Goal: Transaction & Acquisition: Purchase product/service

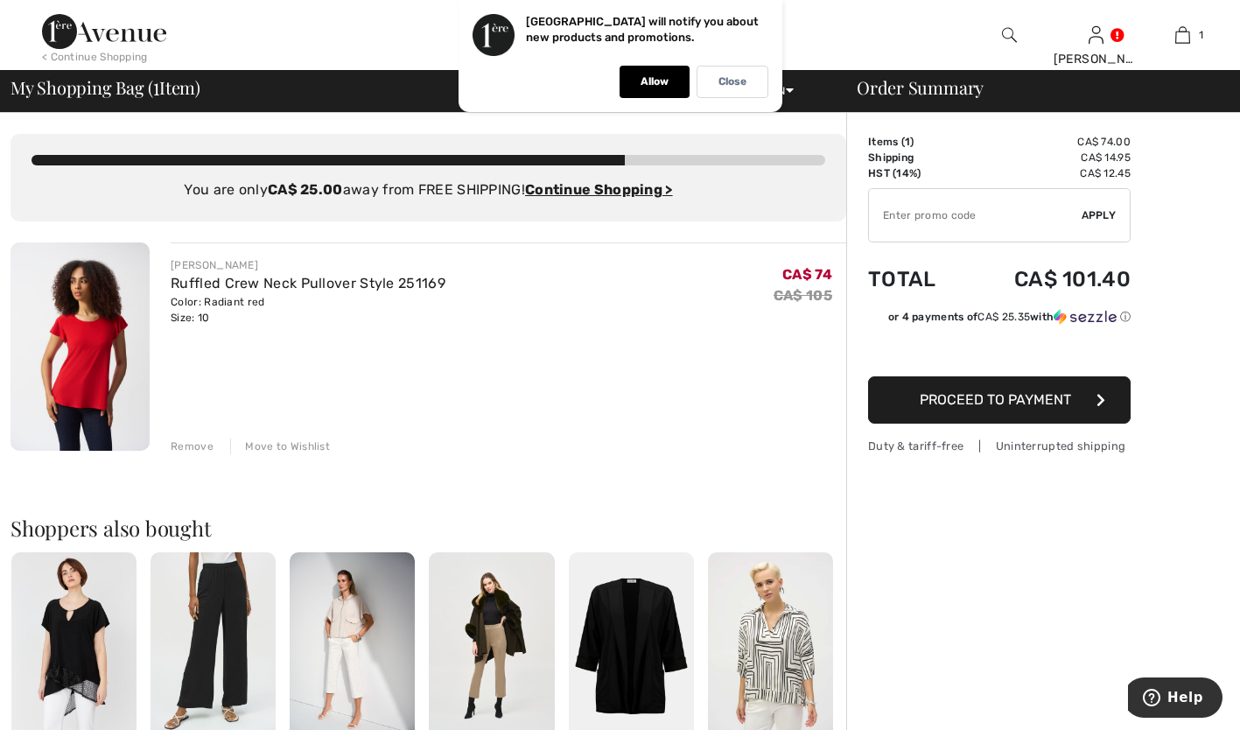
click at [1026, 41] on div at bounding box center [1008, 35] width 87 height 70
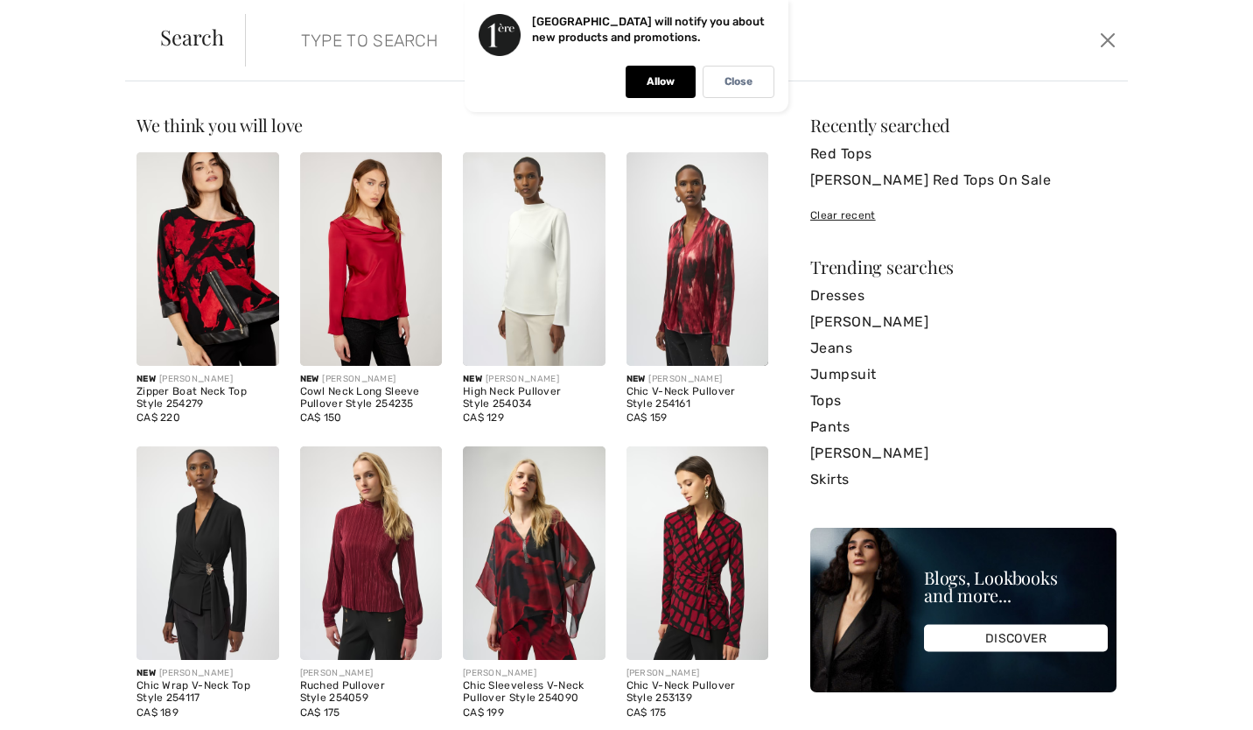
click at [829, 64] on input "search" at bounding box center [591, 40] width 606 height 53
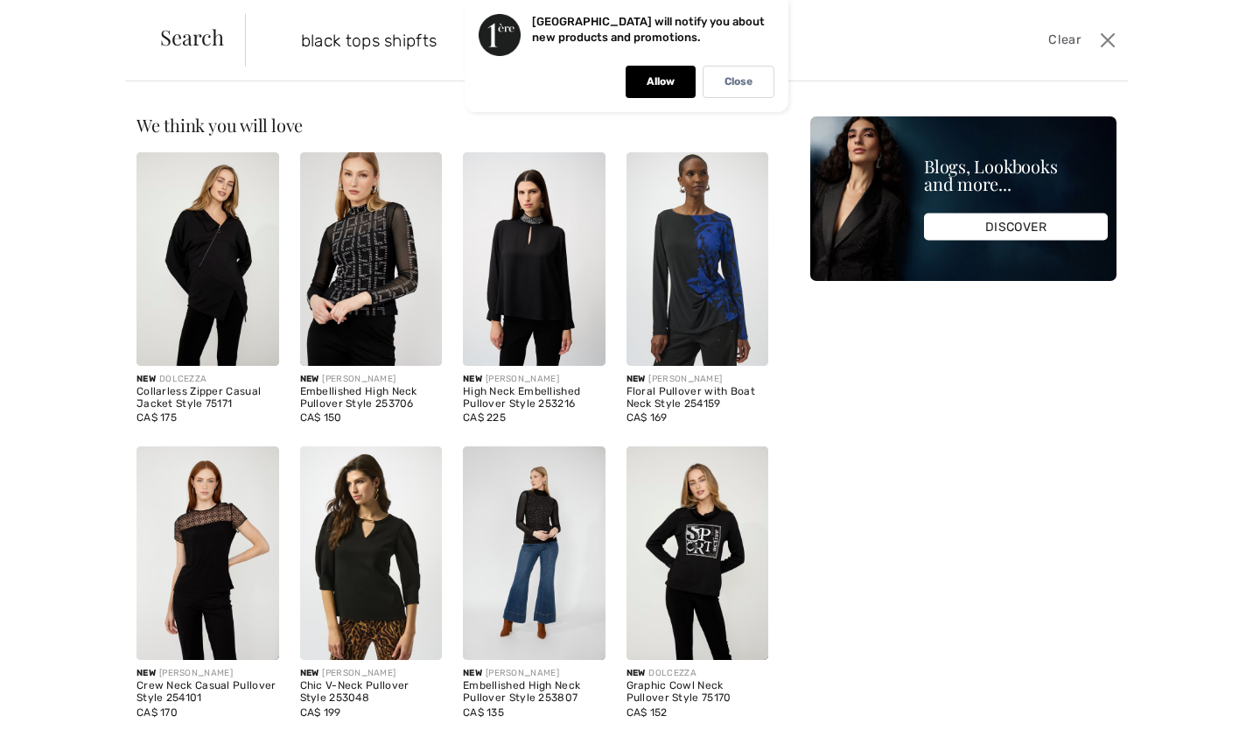
type input "black tops shipfts"
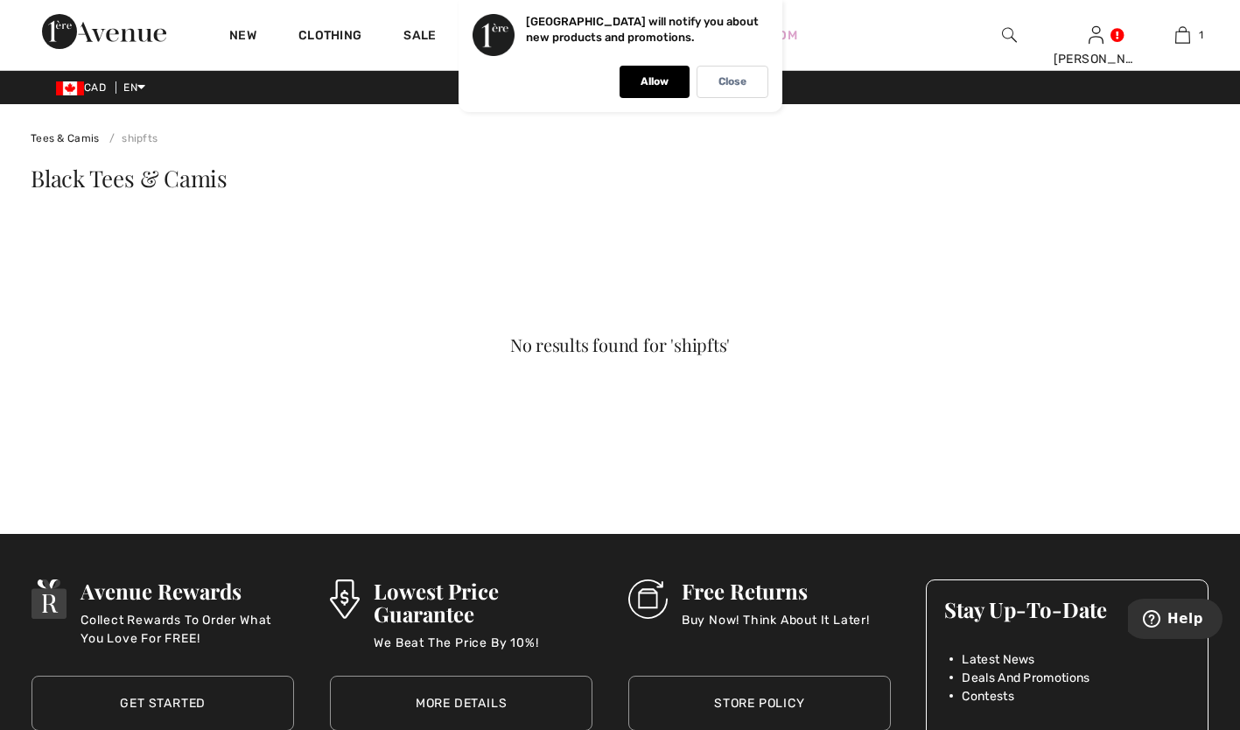
click at [739, 93] on div "Close" at bounding box center [733, 82] width 72 height 32
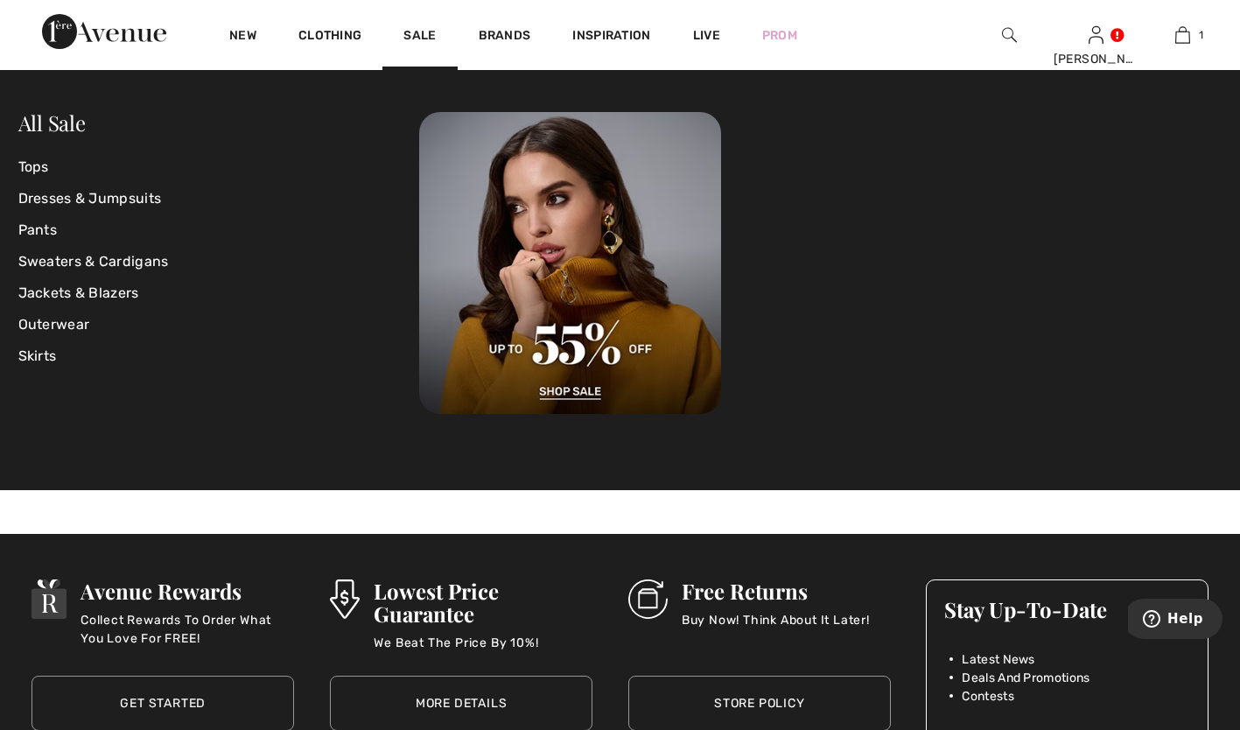
click at [424, 44] on link "Sale" at bounding box center [419, 37] width 32 height 18
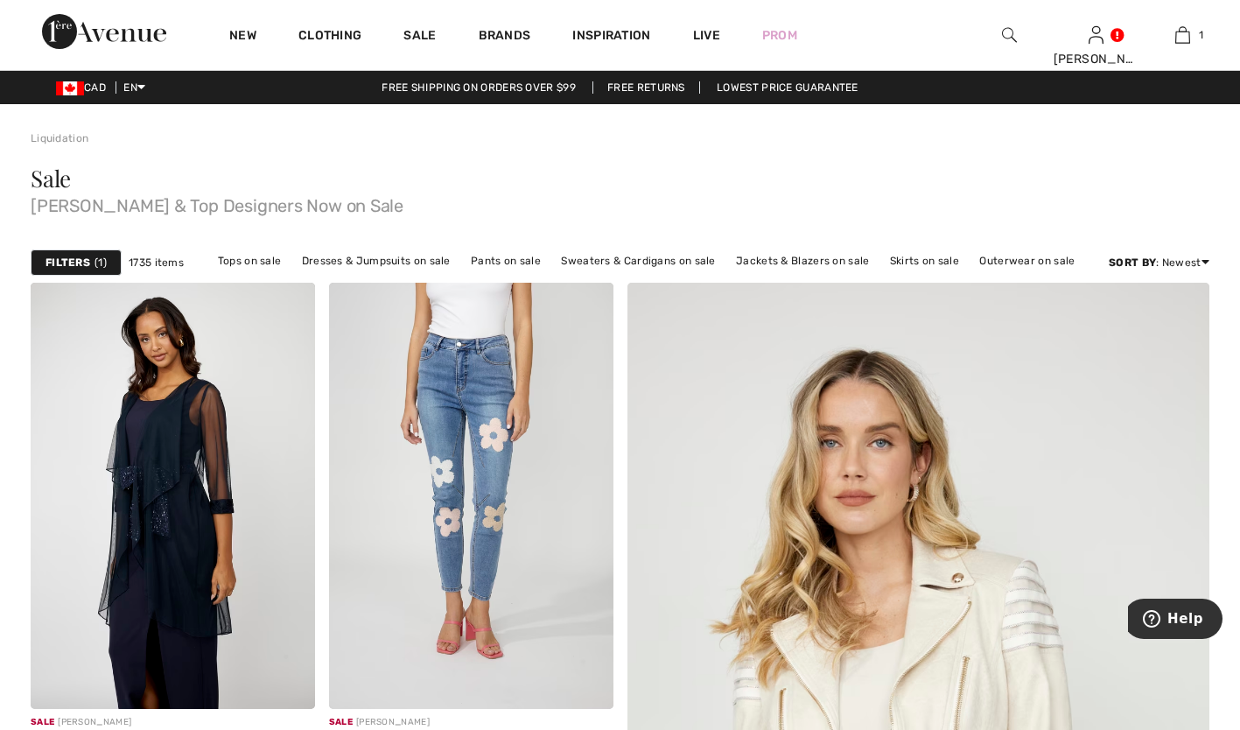
click at [1013, 48] on div at bounding box center [1008, 35] width 87 height 70
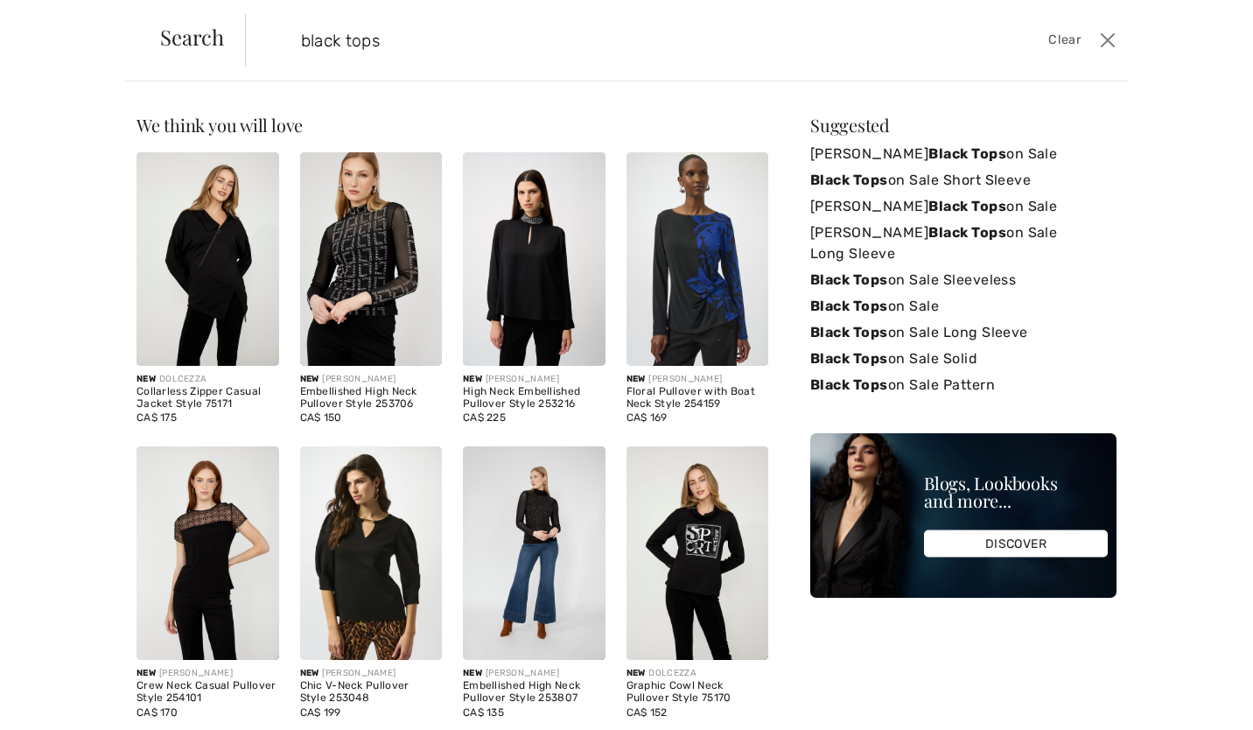
click at [347, 39] on input "black tops" at bounding box center [591, 40] width 606 height 53
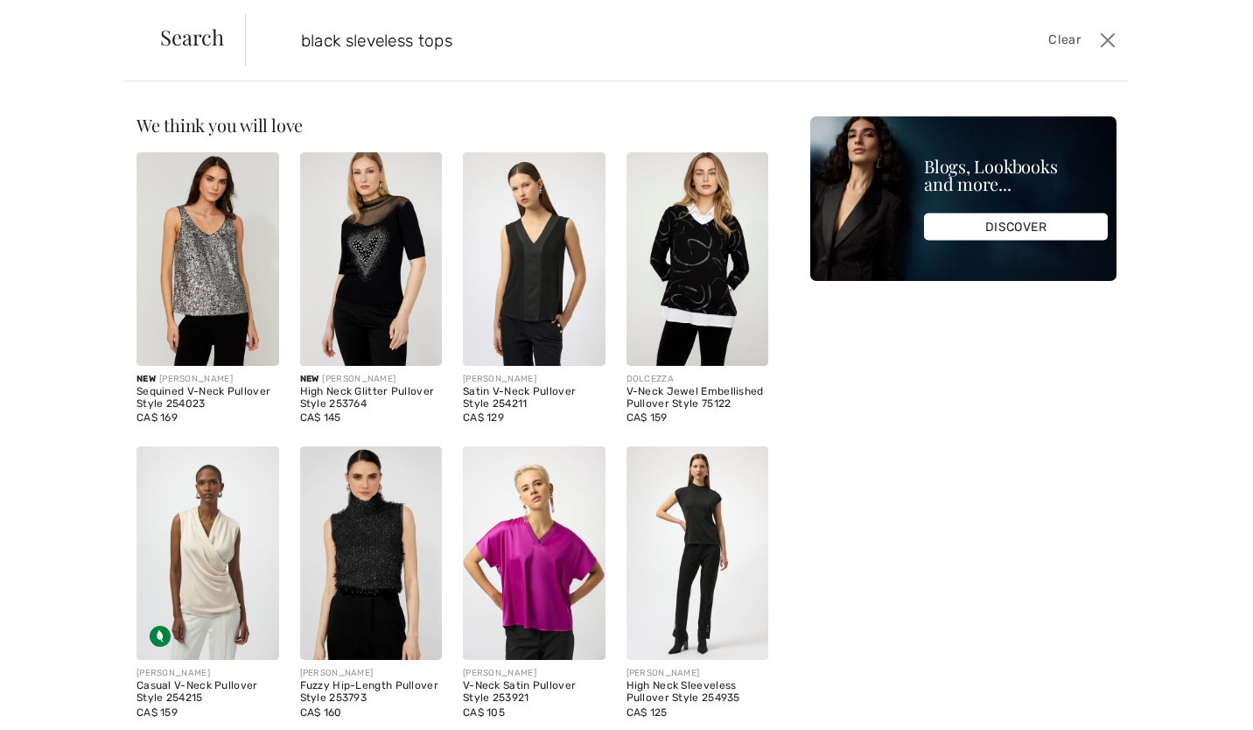
type input "black sleveless tops"
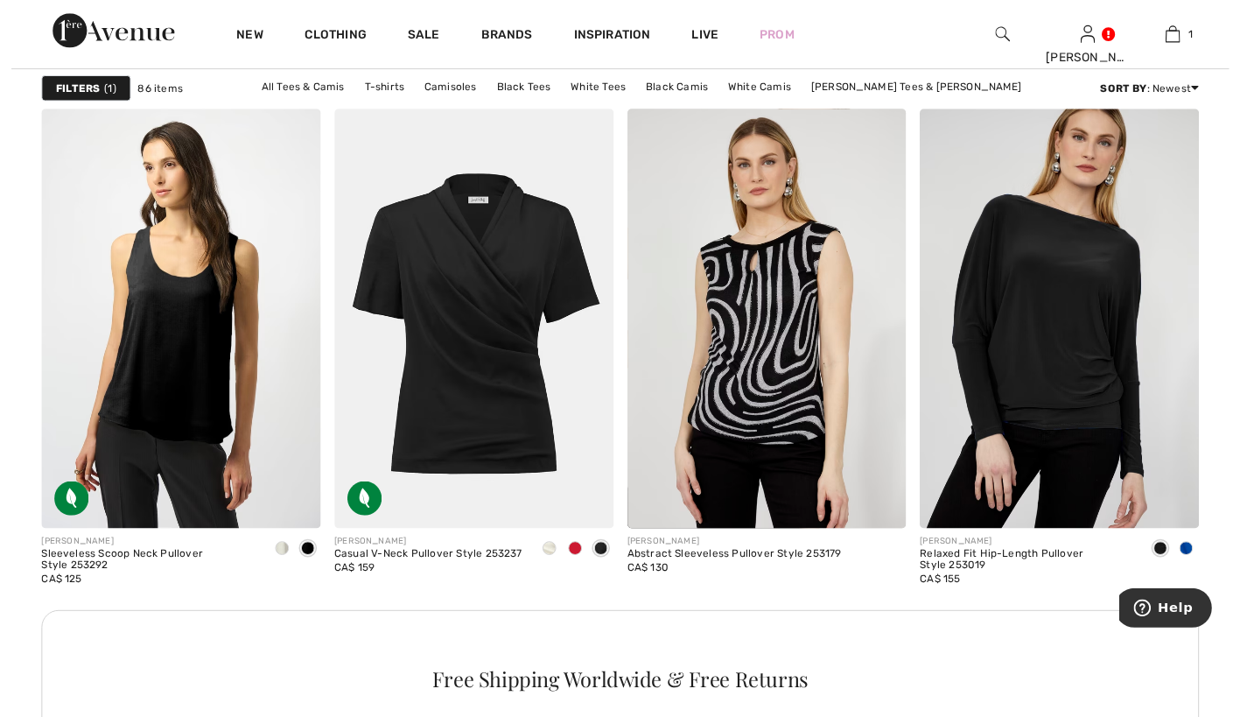
scroll to position [1679, 0]
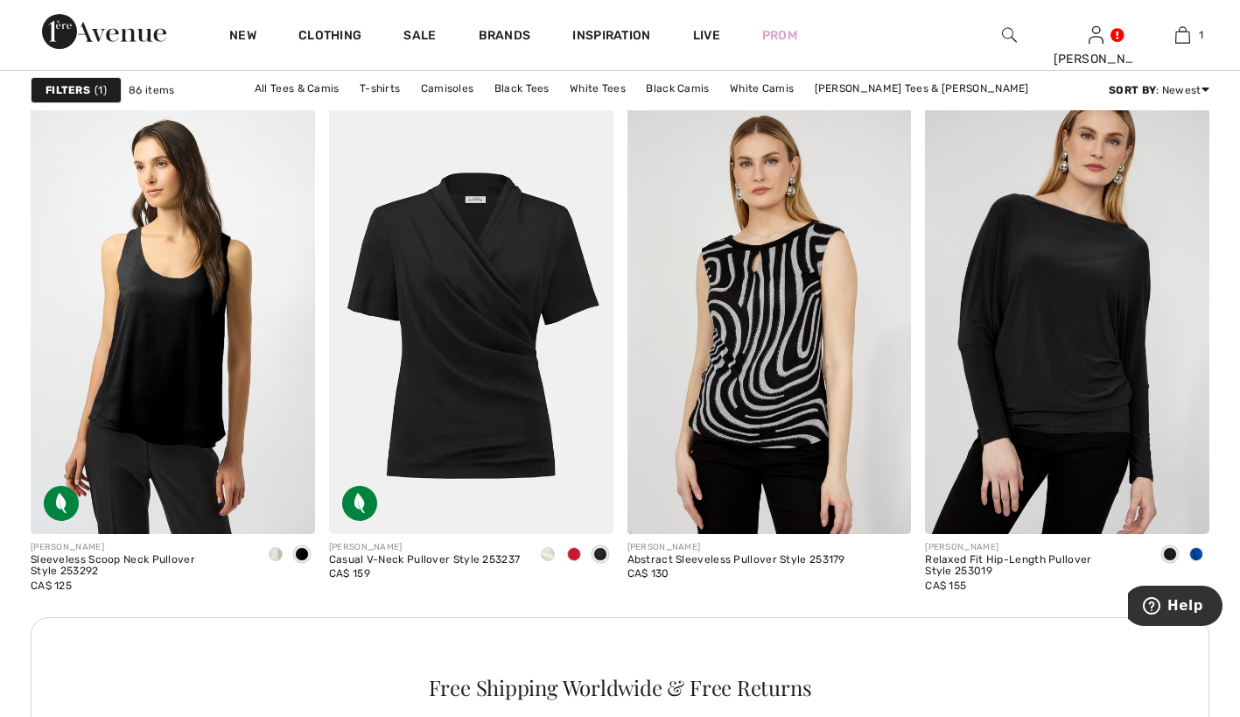
click at [1174, 151] on link "Price: Low to High" at bounding box center [1179, 137] width 112 height 26
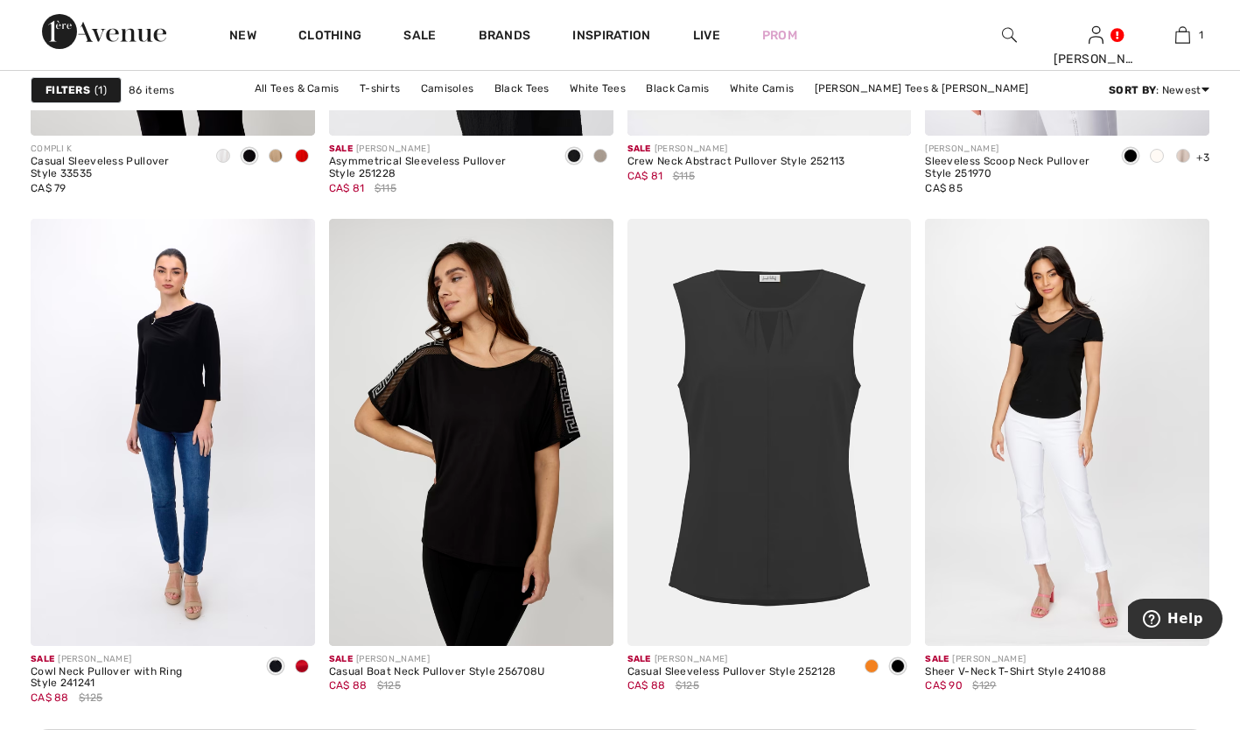
scroll to position [1568, 0]
click at [789, 369] on img at bounding box center [769, 431] width 284 height 426
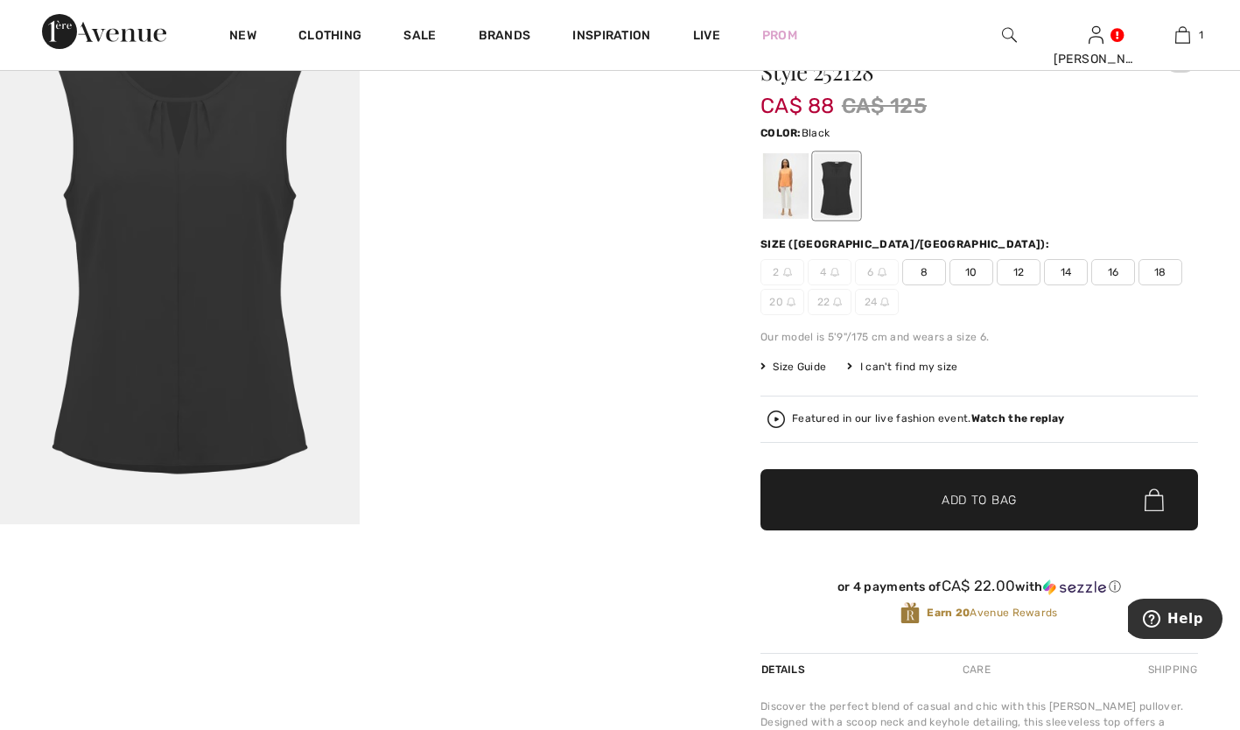
scroll to position [119, 0]
click at [1027, 277] on span "12" at bounding box center [1019, 272] width 44 height 26
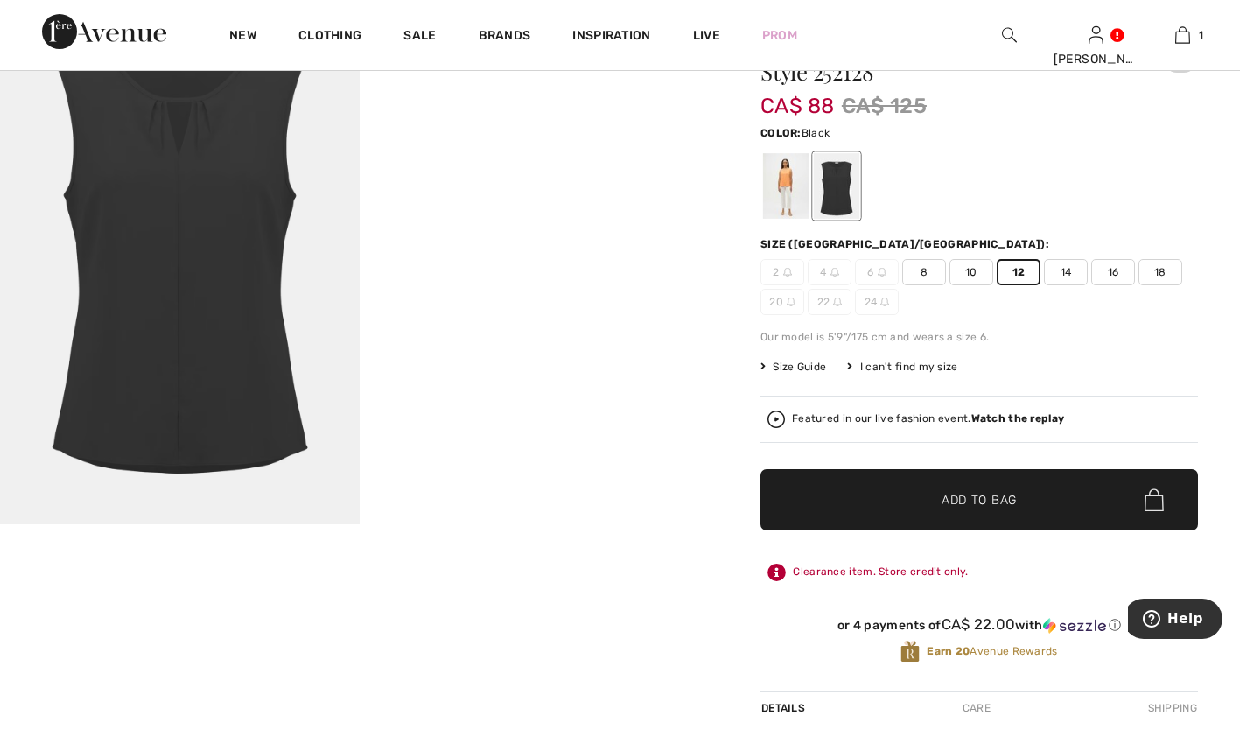
click at [978, 513] on span "✔ Added to Bag Add to Bag" at bounding box center [979, 499] width 438 height 61
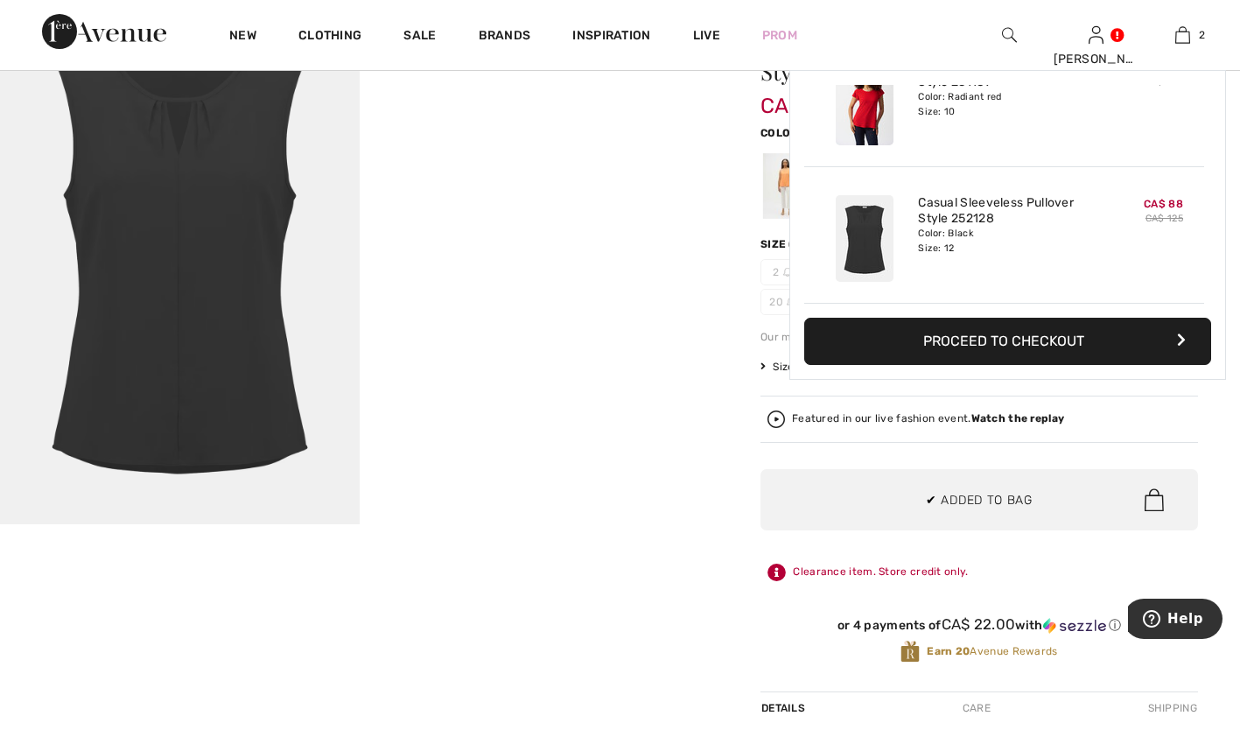
scroll to position [0, 0]
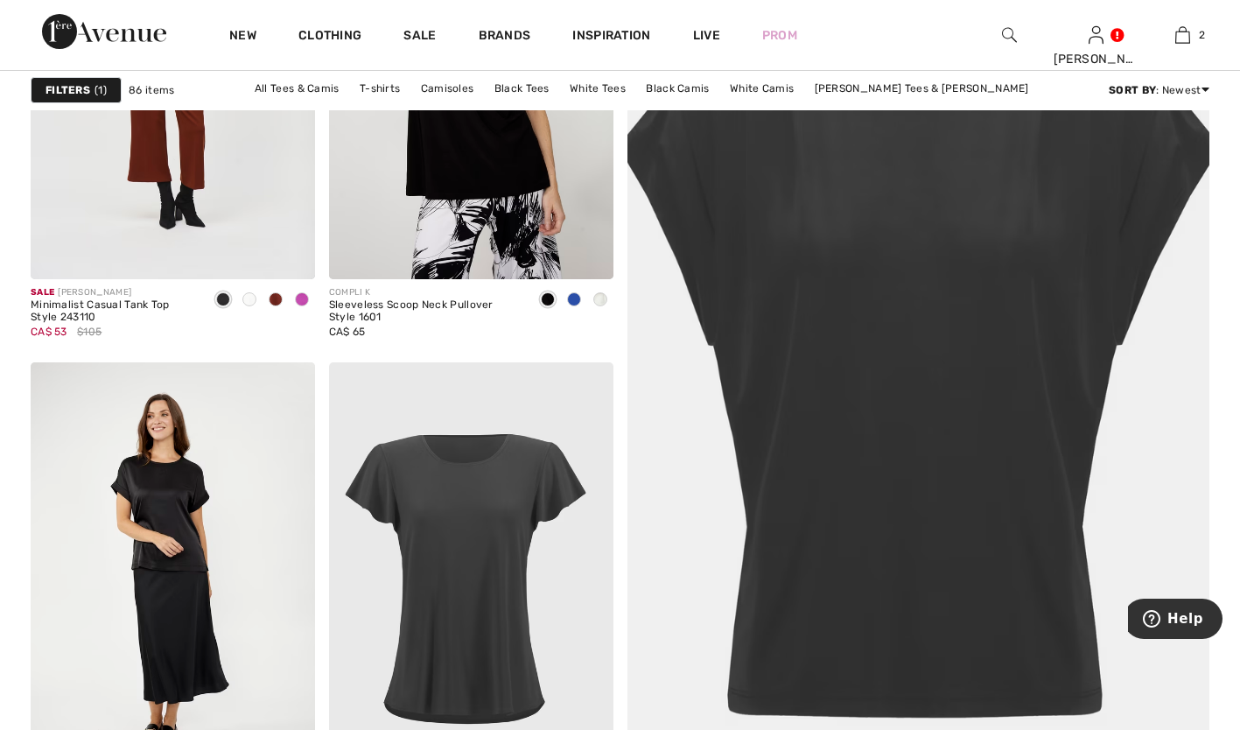
scroll to position [413, 0]
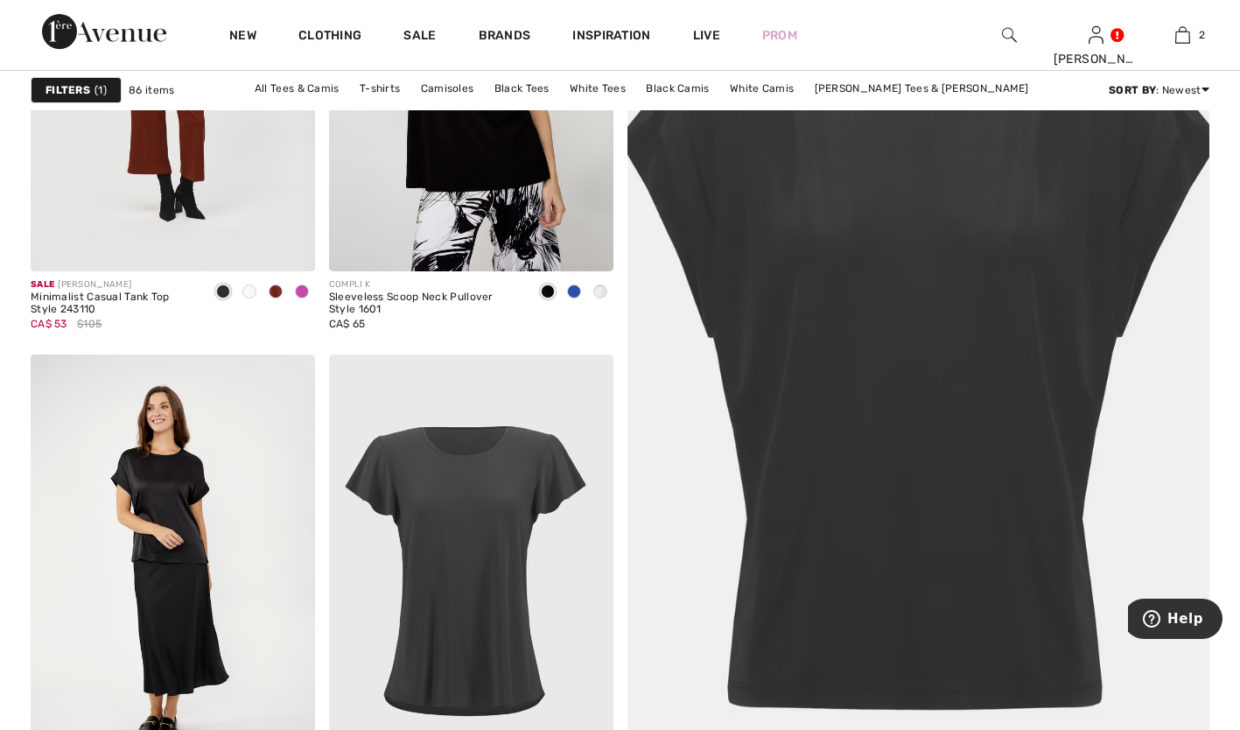
click at [986, 363] on img at bounding box center [918, 369] width 699 height 1048
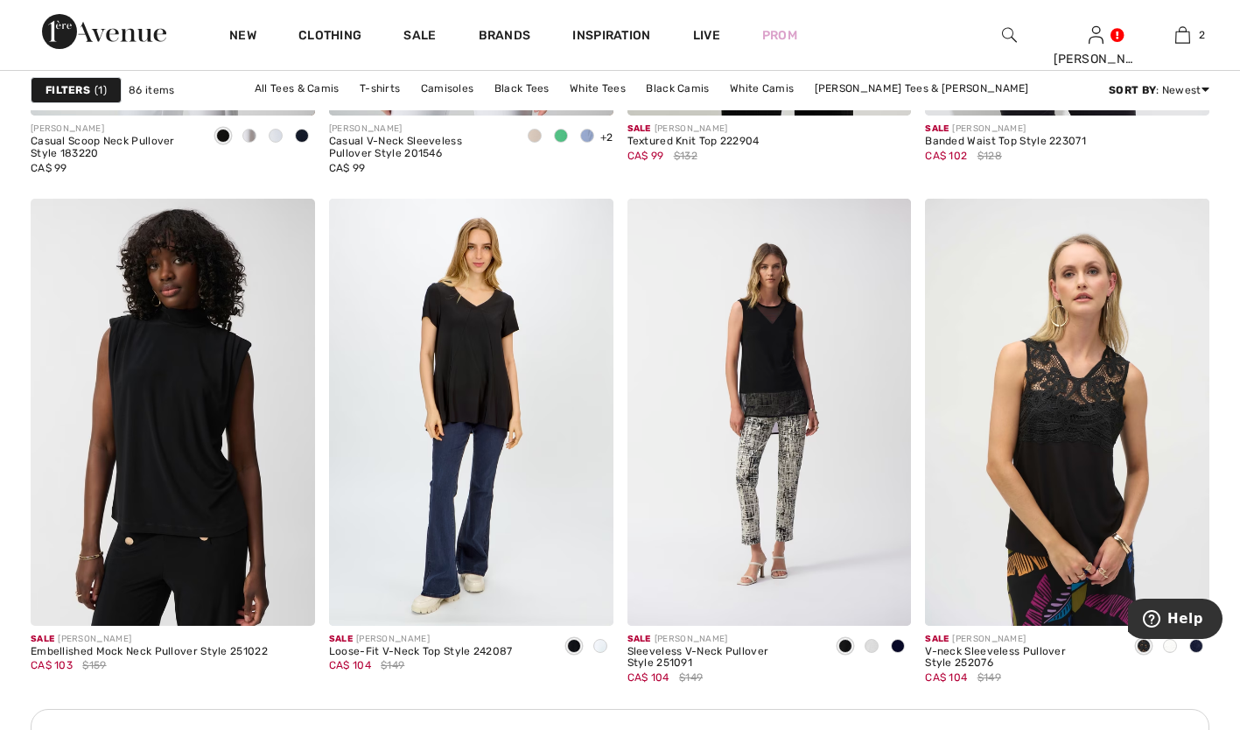
scroll to position [5595, 0]
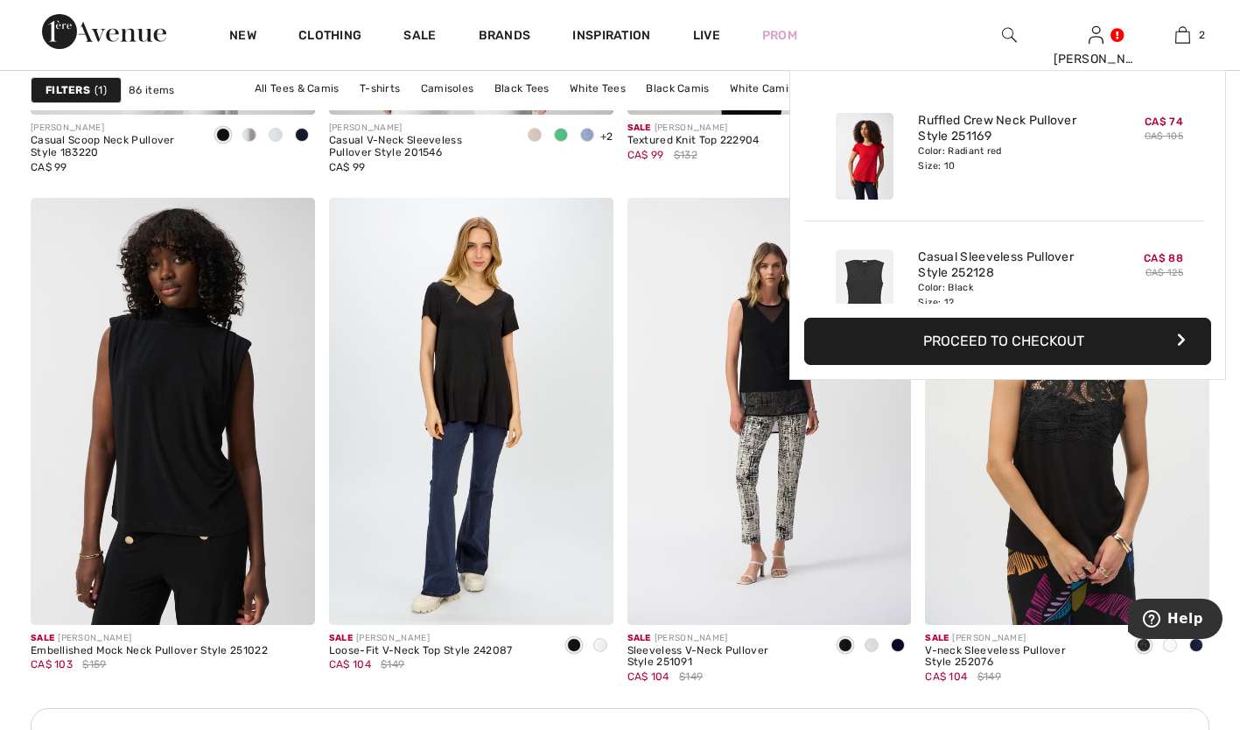
click at [1048, 338] on button "Proceed to Checkout" at bounding box center [1007, 341] width 407 height 47
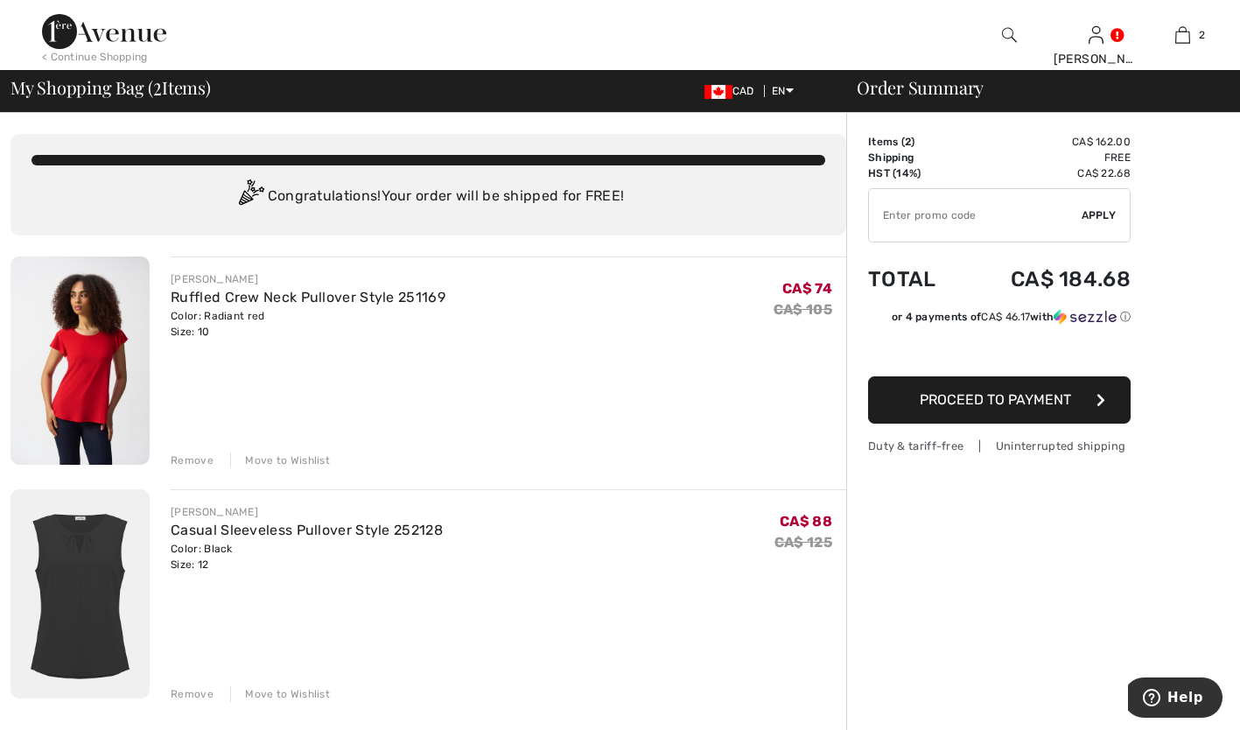
click at [959, 172] on link "My Info" at bounding box center [1019, 166] width 212 height 30
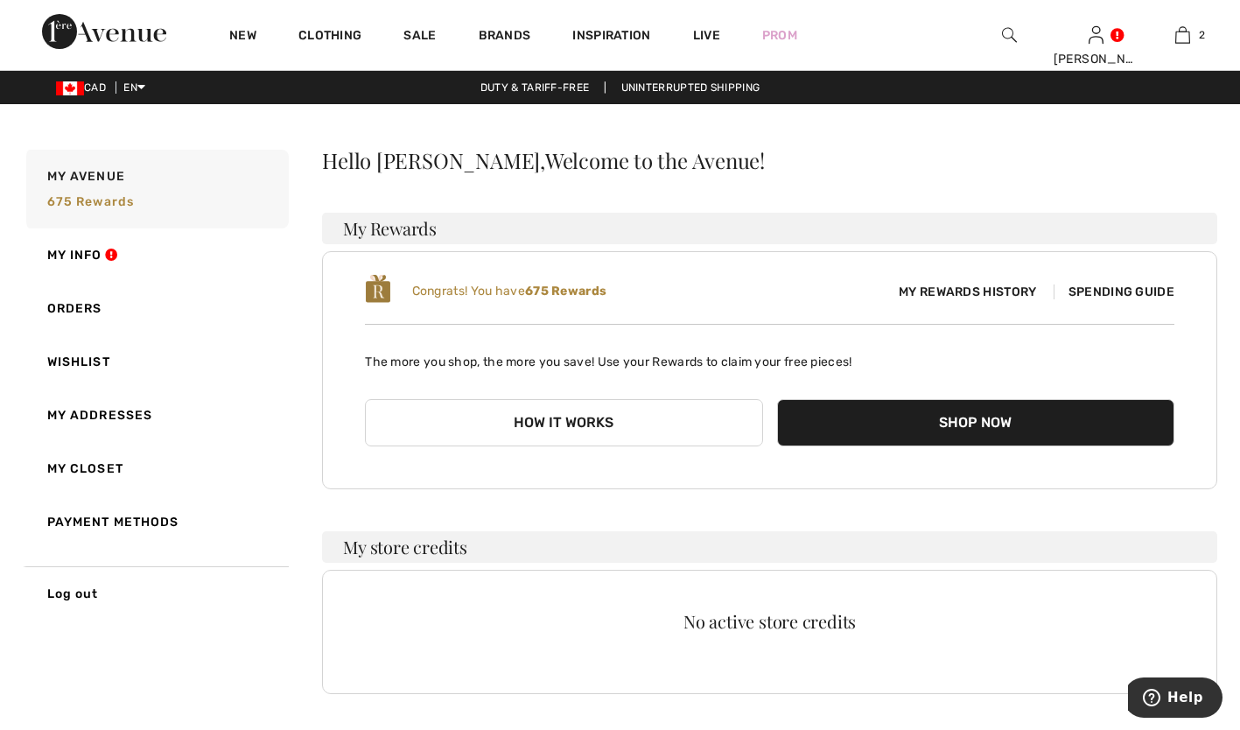
click at [521, 422] on button "How it works" at bounding box center [563, 422] width 397 height 47
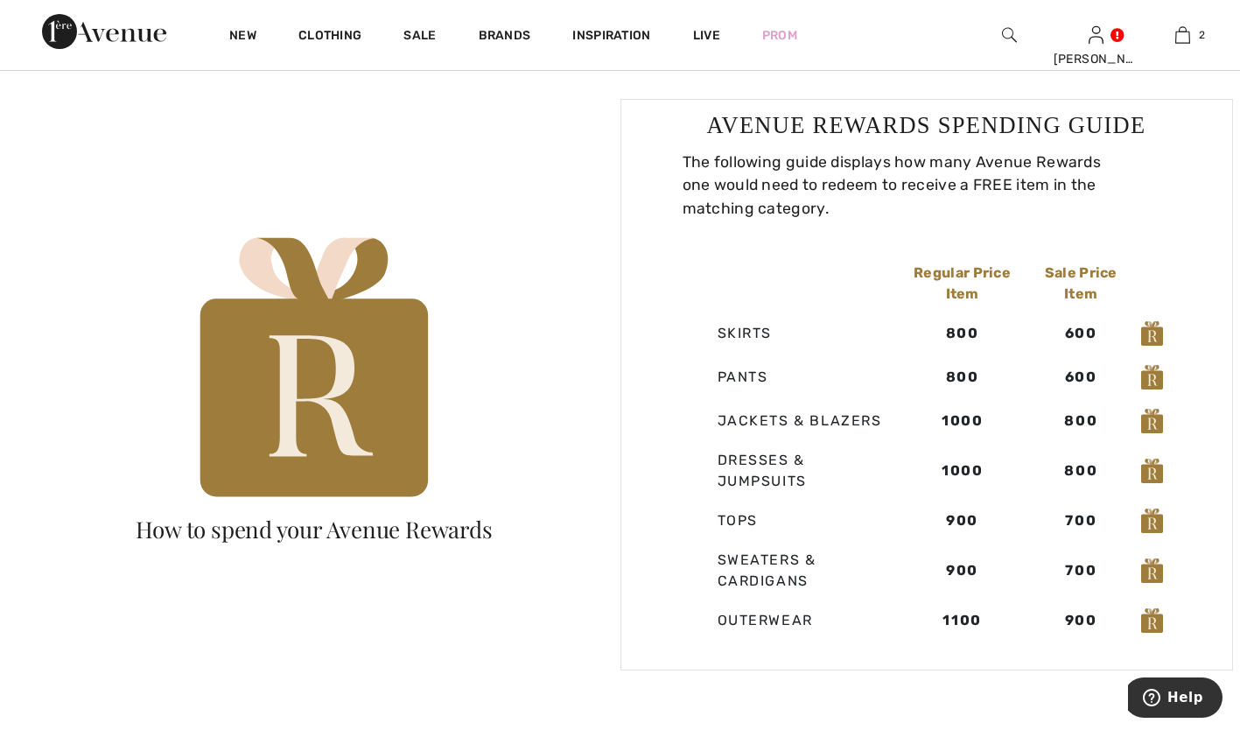
scroll to position [992, 0]
